Goal: Task Accomplishment & Management: Manage account settings

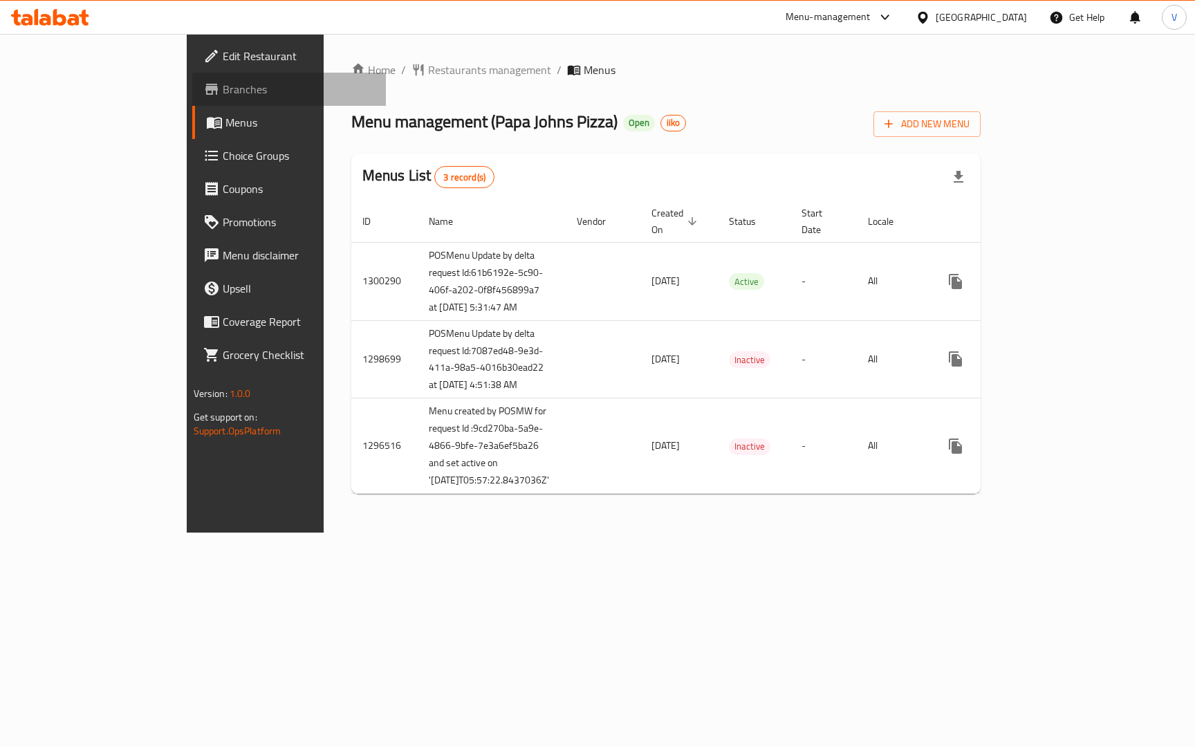
click at [223, 84] on span "Branches" at bounding box center [299, 89] width 153 height 17
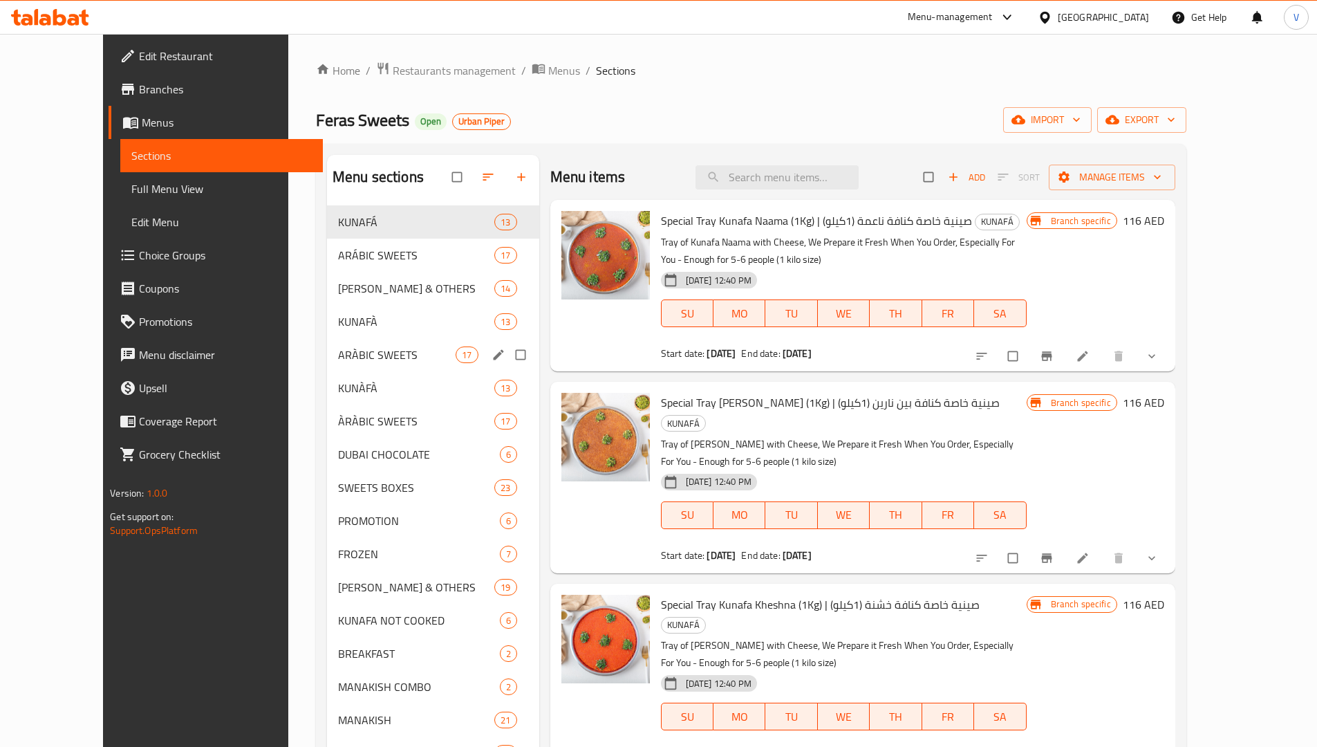
click at [327, 341] on div "ARÀBIC SWEETS 17" at bounding box center [433, 354] width 212 height 33
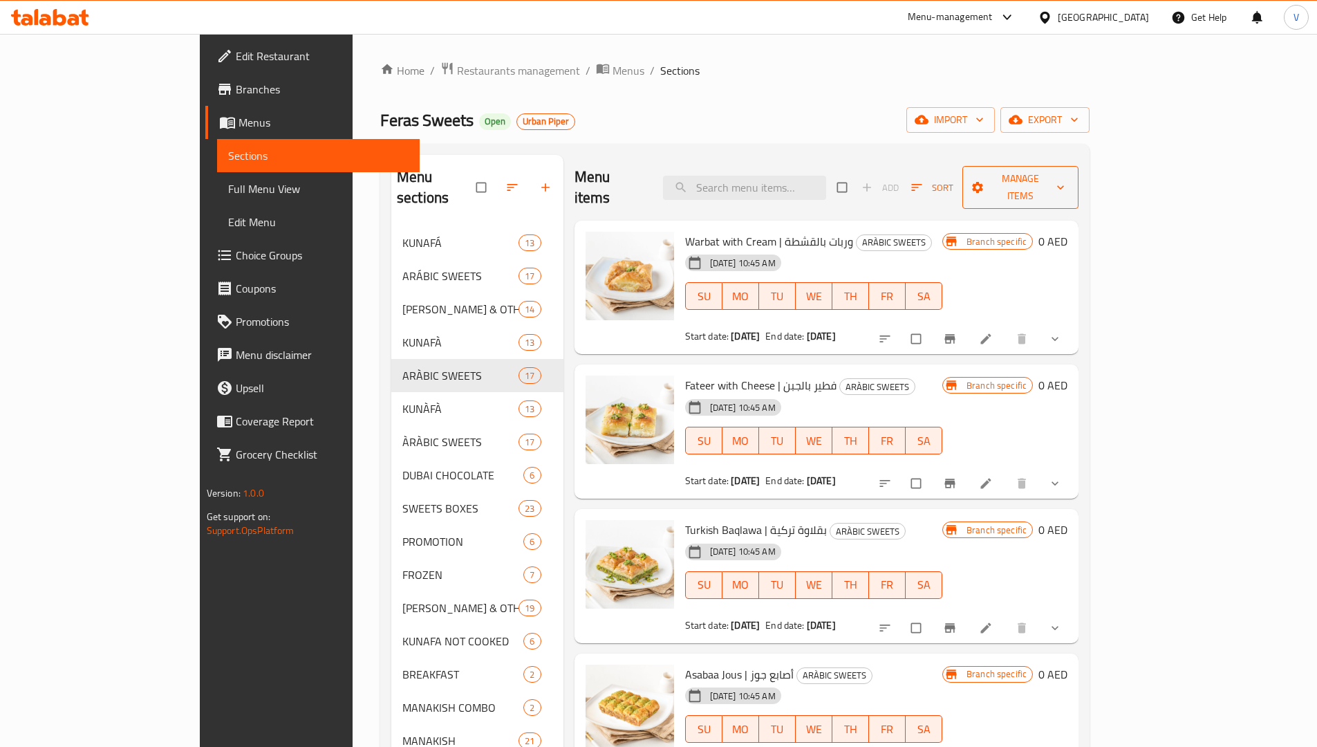
click at [1068, 180] on span "Manage items" at bounding box center [1021, 187] width 95 height 35
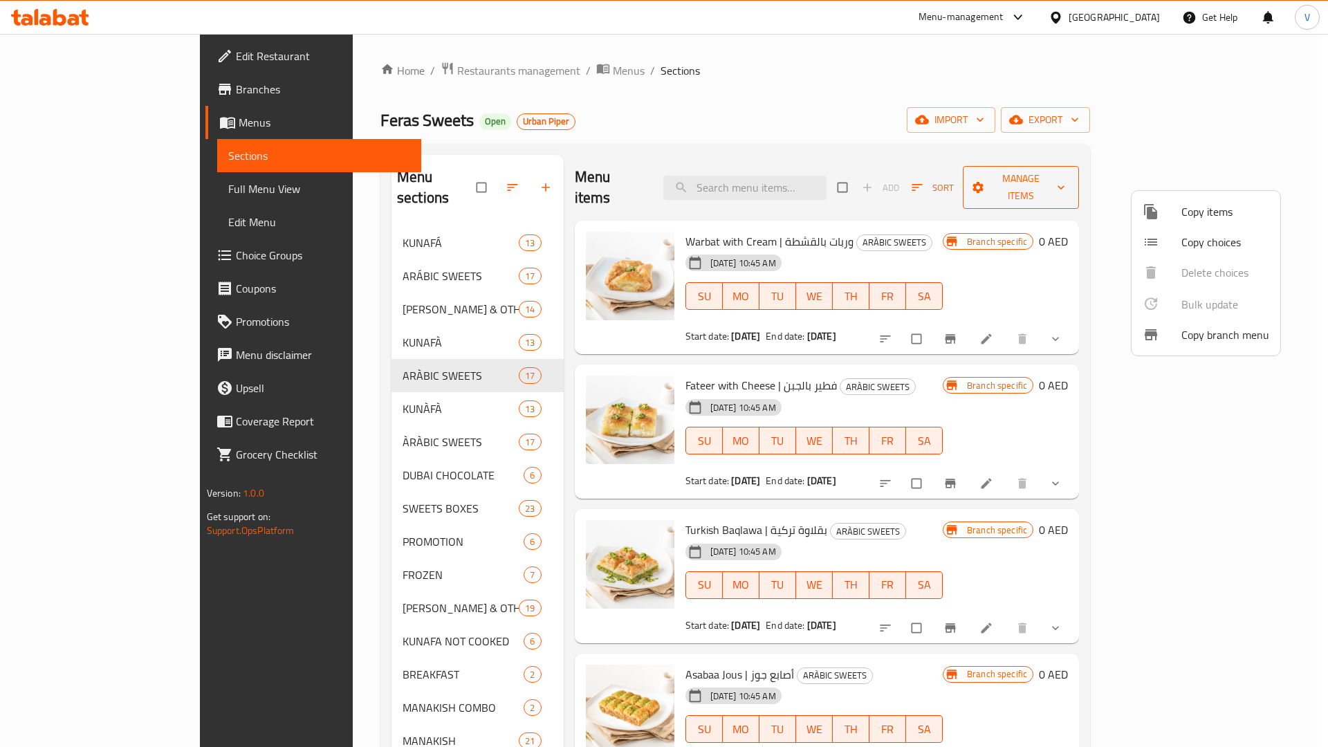
click at [1196, 180] on div at bounding box center [664, 373] width 1328 height 747
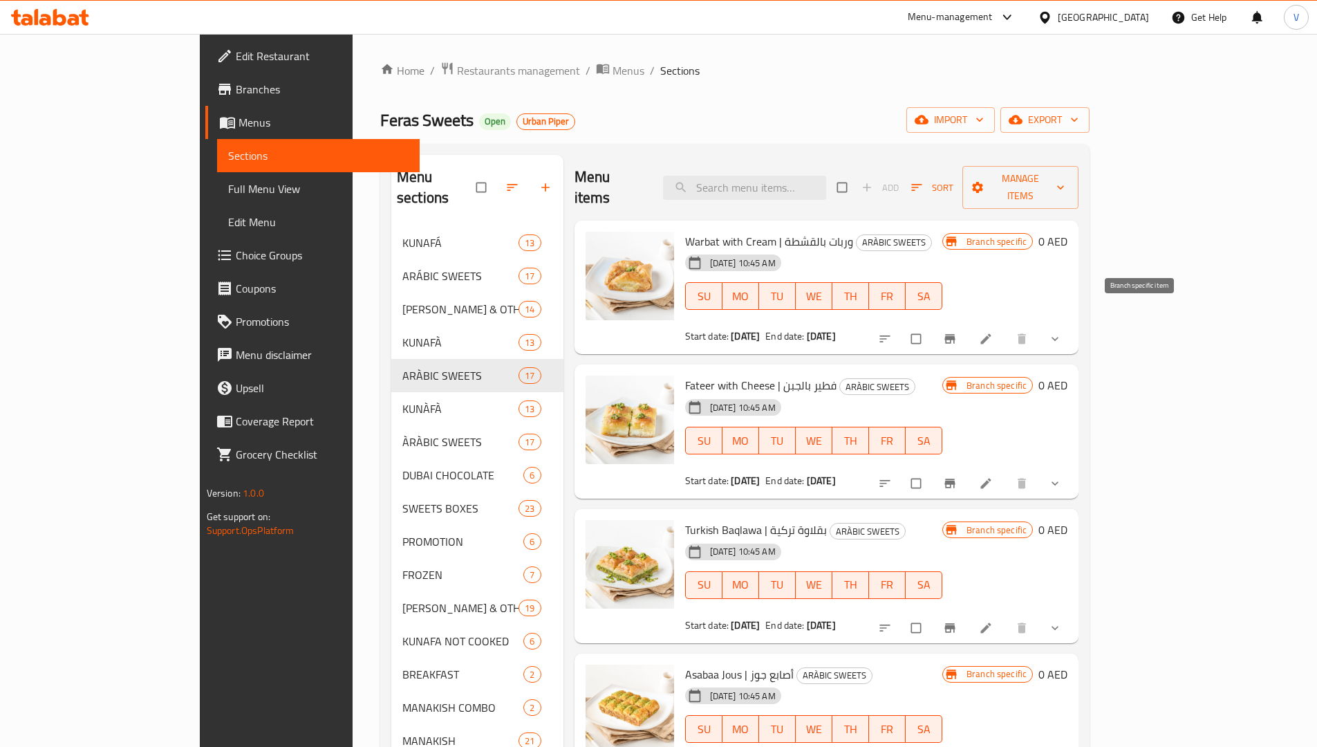
click at [957, 332] on icon "Branch-specific-item" at bounding box center [950, 339] width 14 height 14
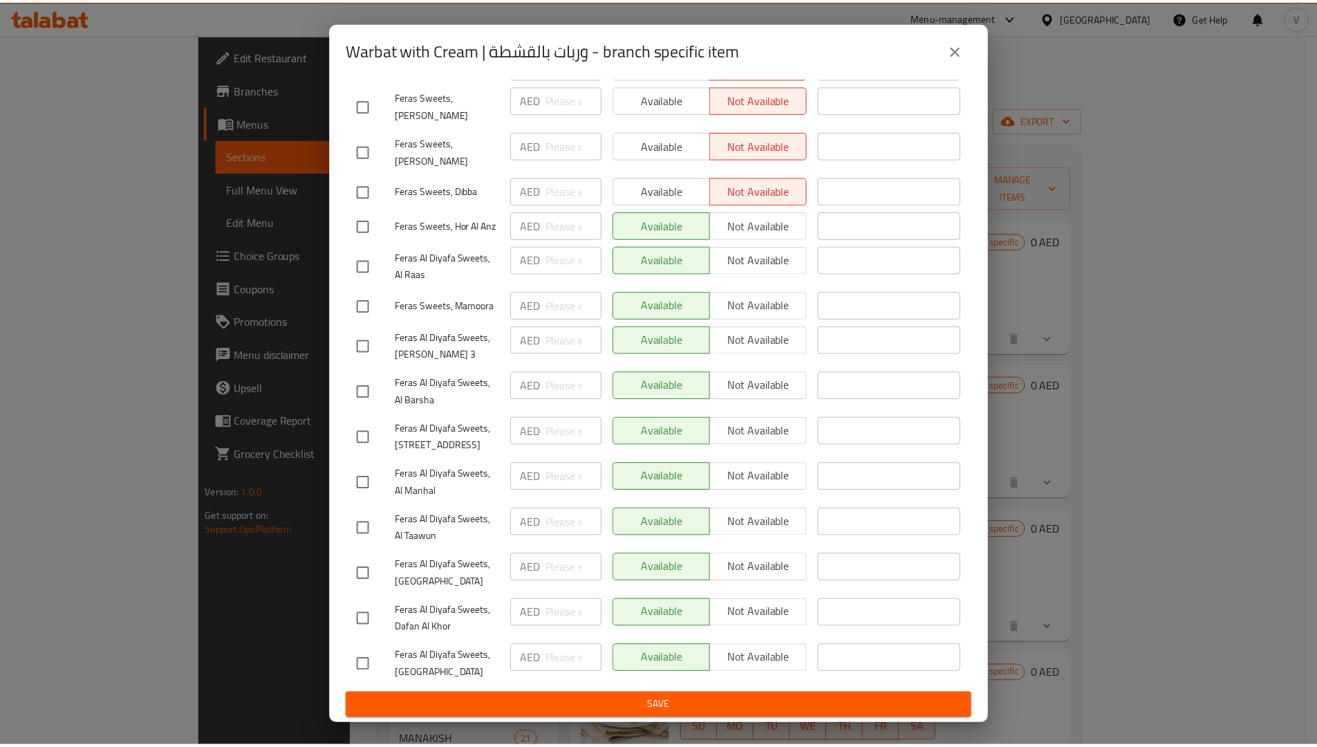
scroll to position [667, 0]
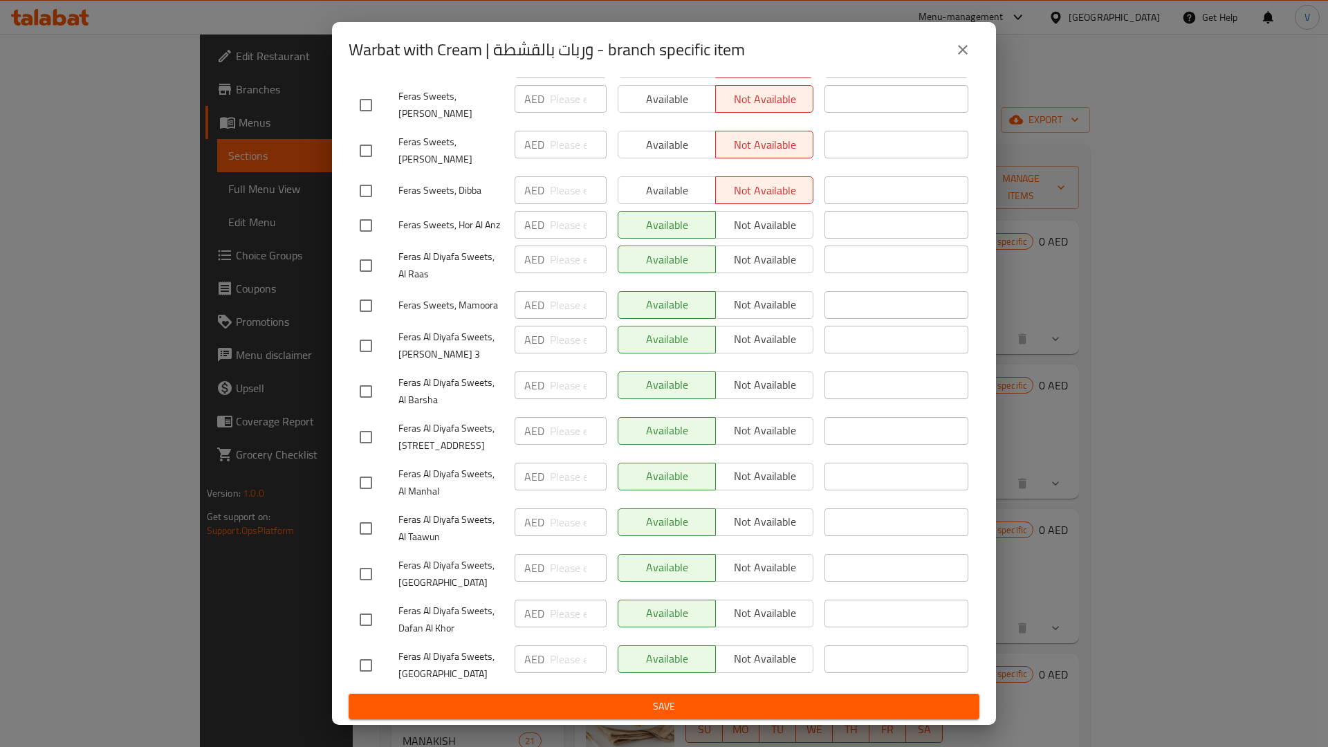
click at [957, 48] on icon "close" at bounding box center [962, 49] width 17 height 17
